Goal: Find specific page/section: Find specific page/section

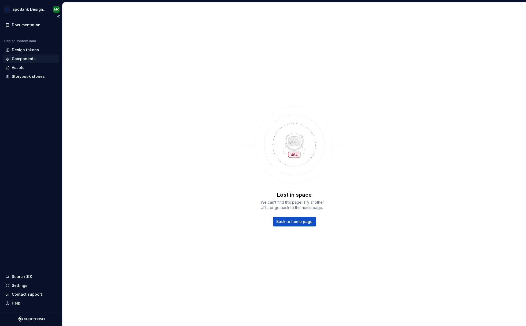
click at [26, 58] on div "Components" at bounding box center [24, 58] width 24 height 5
